Goal: Task Accomplishment & Management: Manage account settings

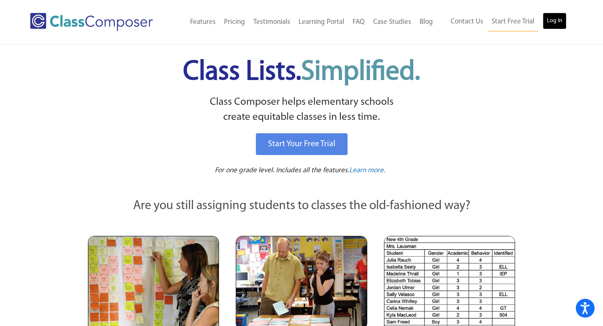
click at [554, 18] on link "Log In" at bounding box center [554, 21] width 24 height 17
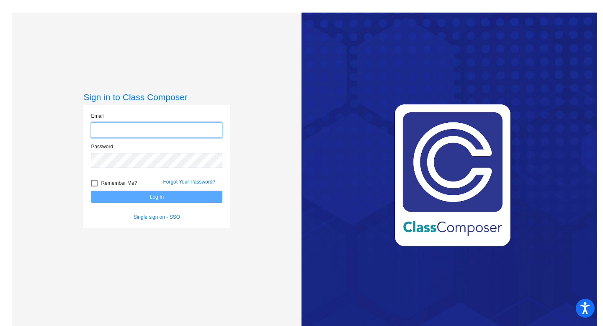
type input "[PERSON_NAME][EMAIL_ADDRESS][DOMAIN_NAME]"
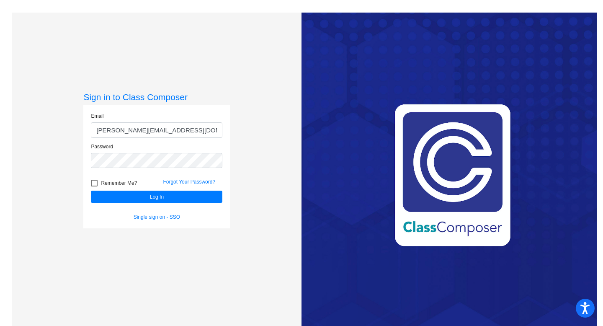
click at [145, 203] on form "Email [PERSON_NAME][EMAIL_ADDRESS][DOMAIN_NAME] Password Remember Me? Forgot Yo…" at bounding box center [156, 166] width 131 height 108
click at [151, 198] on button "Log In" at bounding box center [156, 196] width 131 height 12
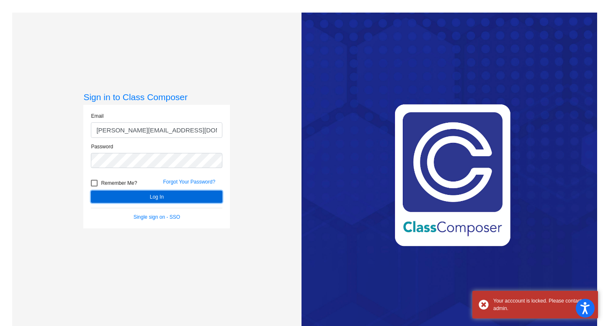
click at [151, 198] on button "Log In" at bounding box center [156, 196] width 131 height 12
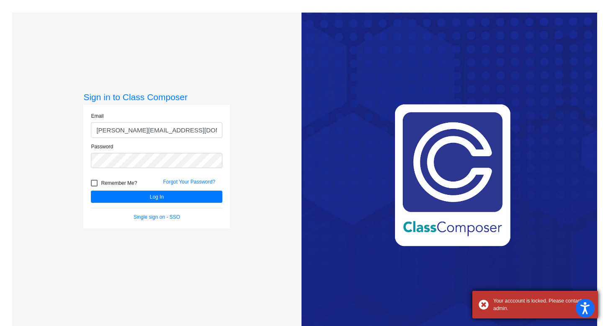
click at [481, 300] on div "Your acccount is locked. Please contact admin." at bounding box center [535, 304] width 126 height 28
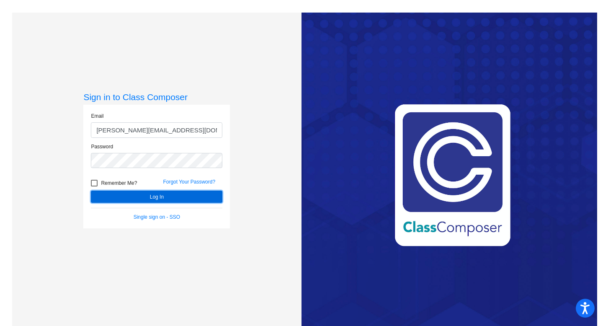
click at [171, 191] on button "Log In" at bounding box center [156, 196] width 131 height 12
